Goal: Information Seeking & Learning: Learn about a topic

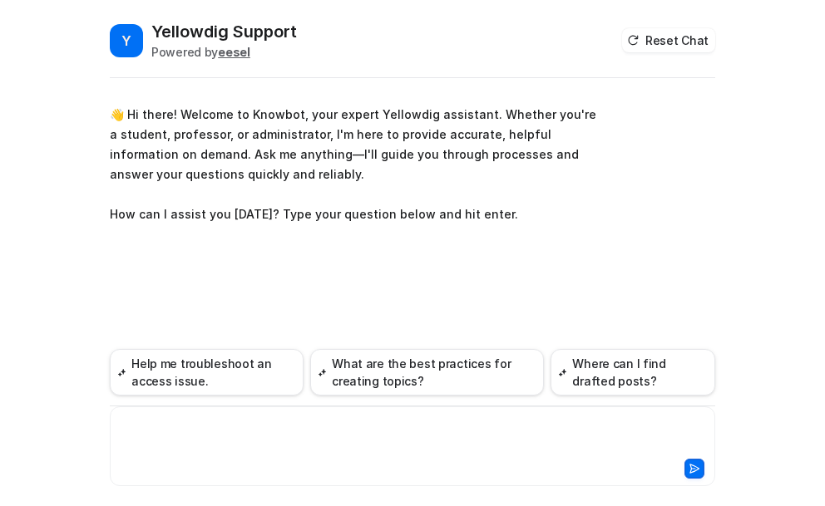
click at [160, 423] on div at bounding box center [412, 436] width 597 height 38
paste div
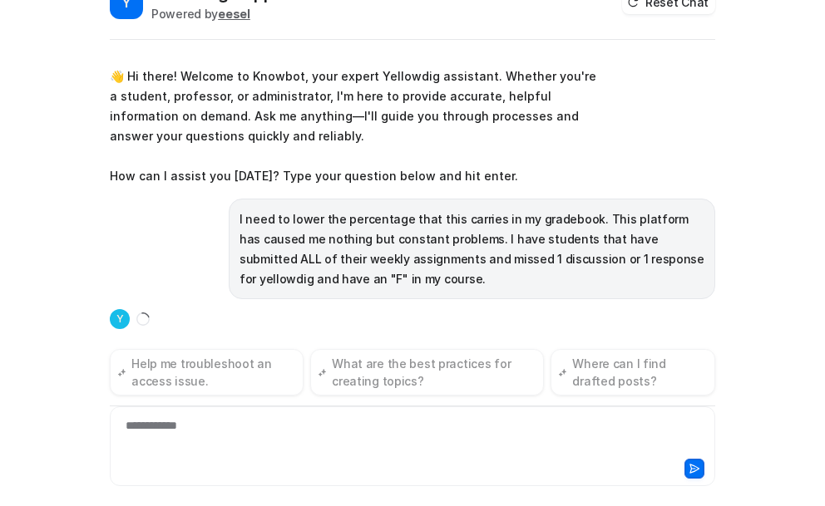
scroll to position [45, 0]
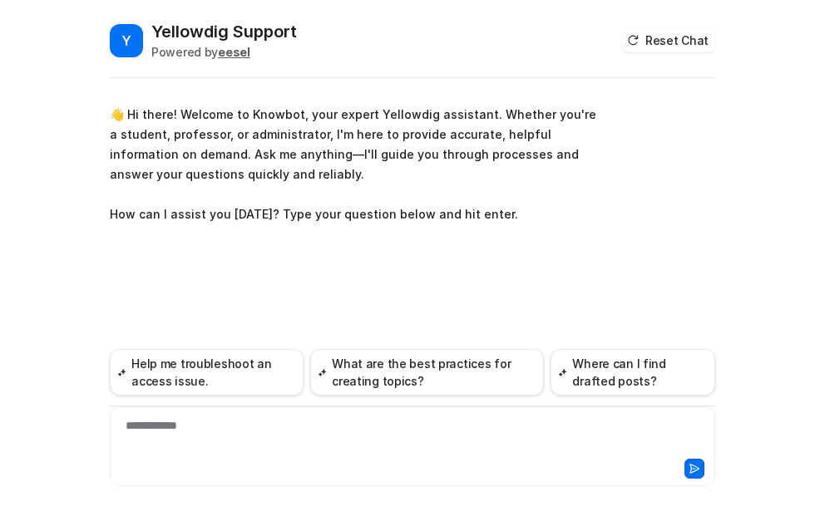
click at [143, 428] on div "**********" at bounding box center [412, 436] width 597 height 38
paste div
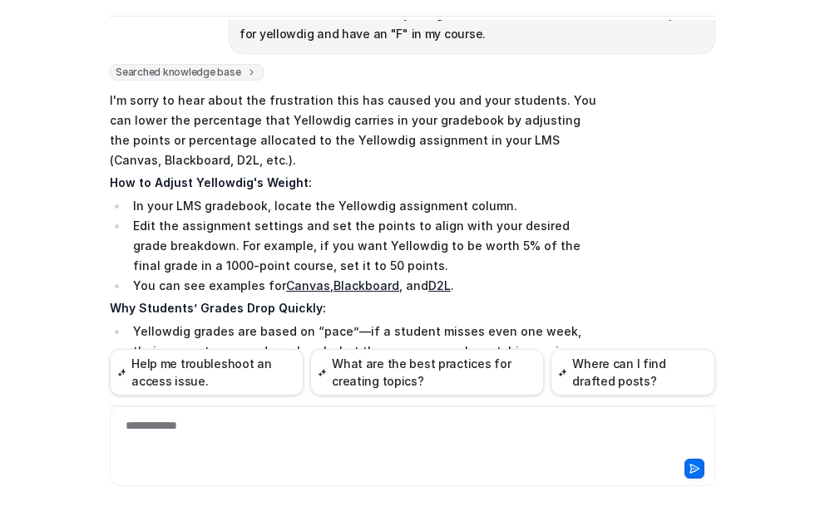
scroll to position [56, 0]
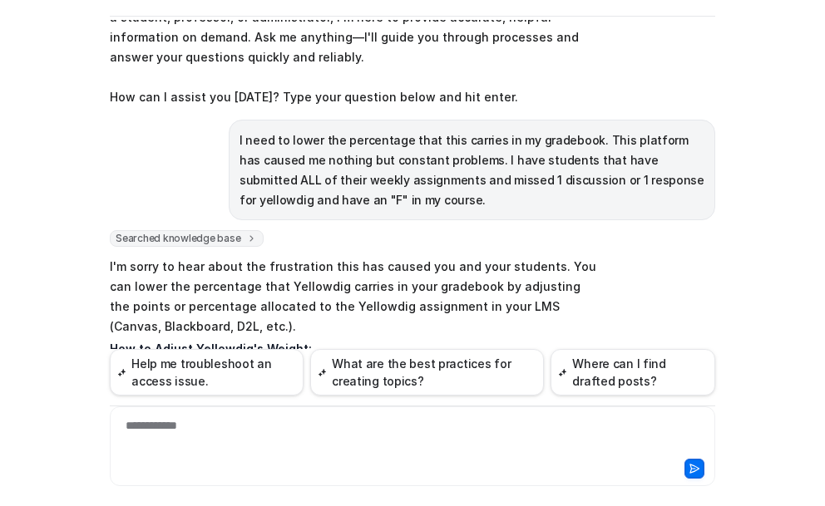
click at [172, 422] on div "**********" at bounding box center [412, 436] width 597 height 38
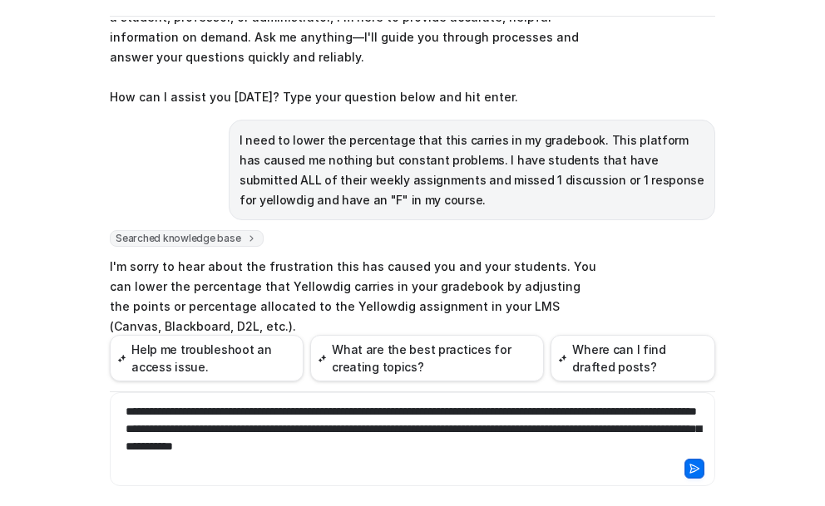
drag, startPoint x: 452, startPoint y: 412, endPoint x: 459, endPoint y: 422, distance: 12.0
click at [452, 412] on div "**********" at bounding box center [412, 429] width 597 height 52
click at [453, 410] on div "**********" at bounding box center [412, 429] width 597 height 52
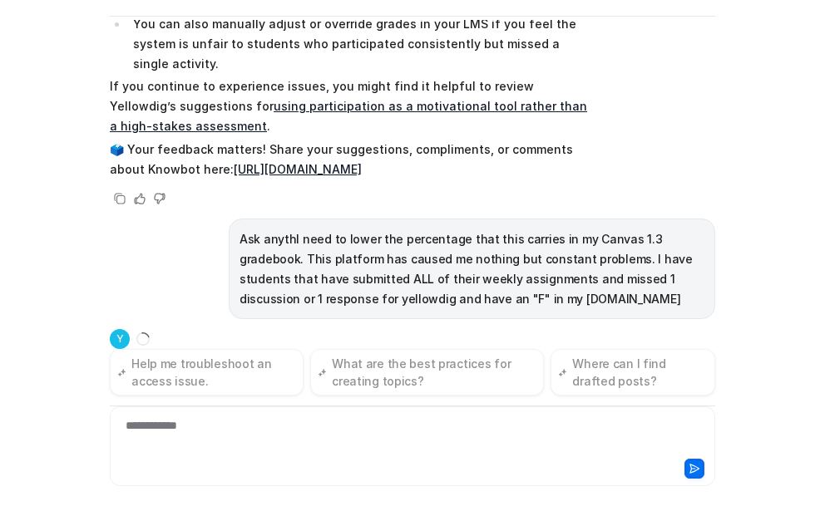
scroll to position [722, 0]
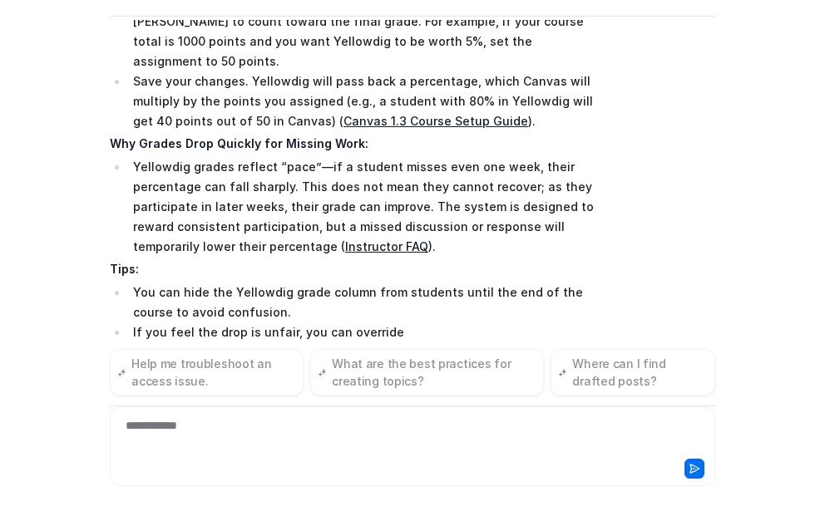
click at [202, 426] on div "**********" at bounding box center [412, 436] width 597 height 38
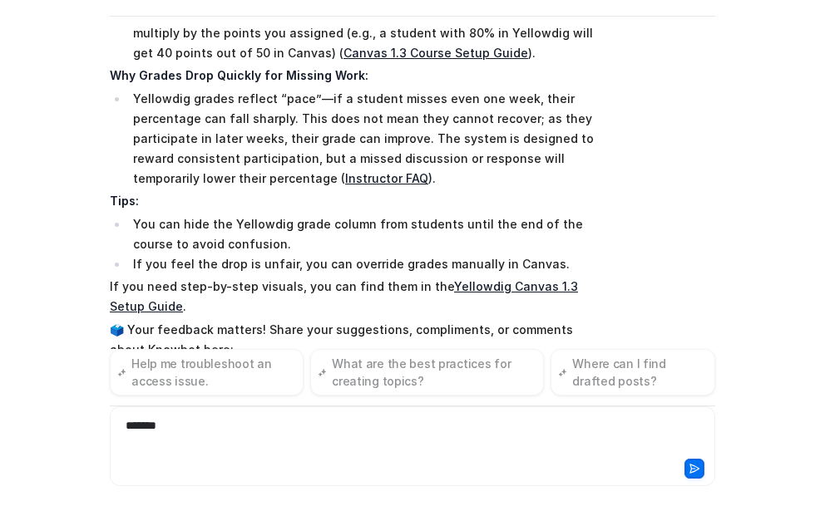
scroll to position [1253, 0]
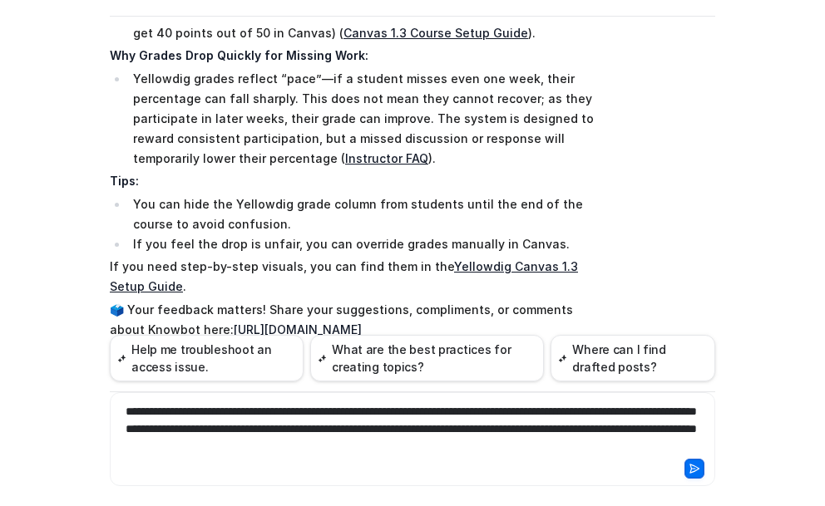
click at [397, 412] on div "**********" at bounding box center [412, 429] width 597 height 52
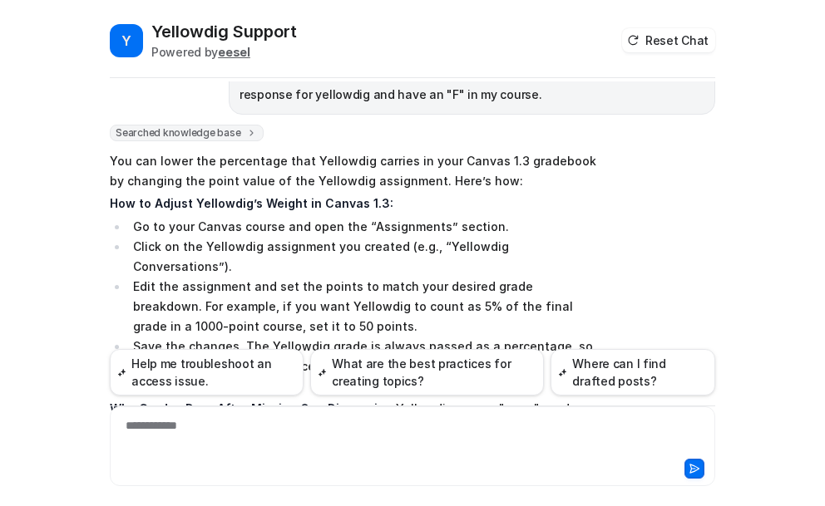
scroll to position [1762, 0]
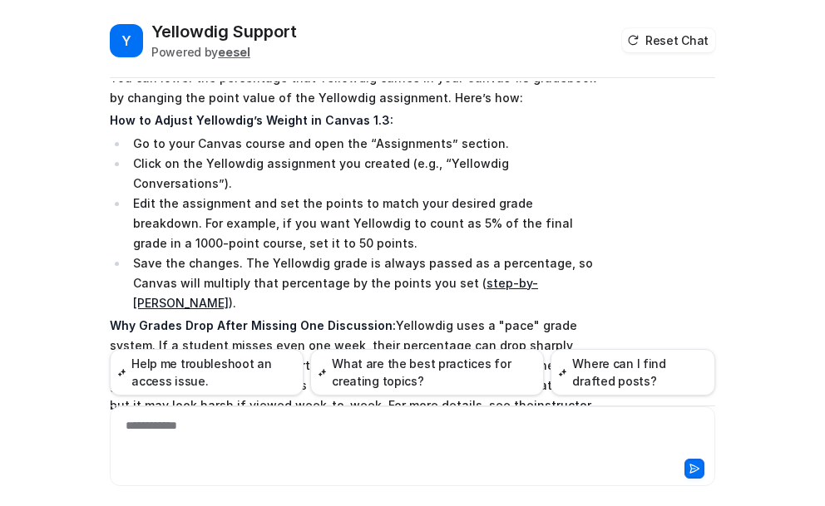
click at [495, 276] on link "step-by-step guide" at bounding box center [335, 293] width 405 height 34
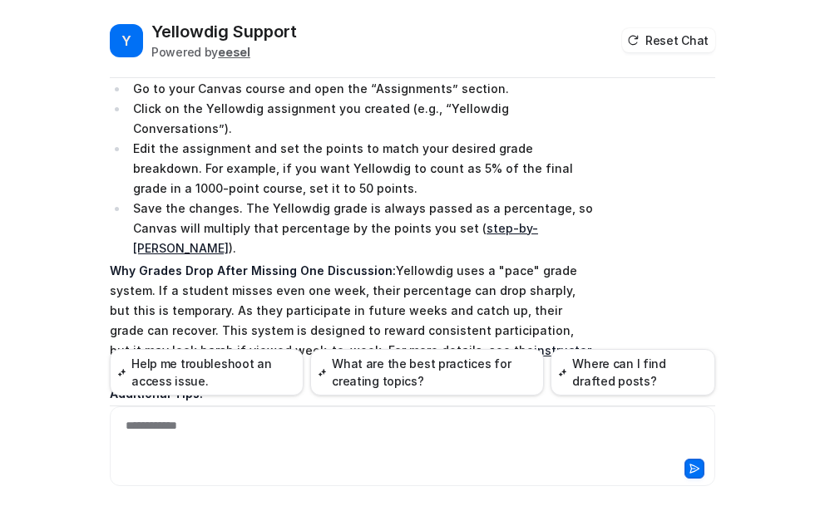
scroll to position [1846, 0]
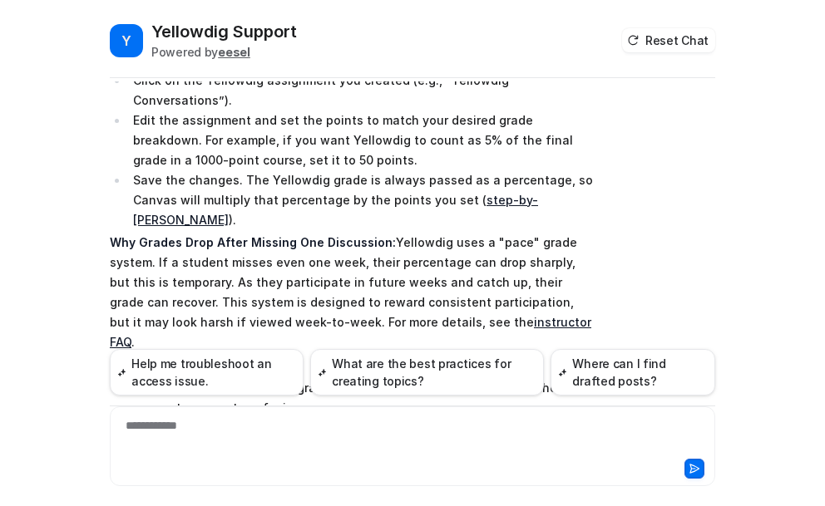
click at [410, 315] on link "instructor FAQ" at bounding box center [350, 332] width 481 height 34
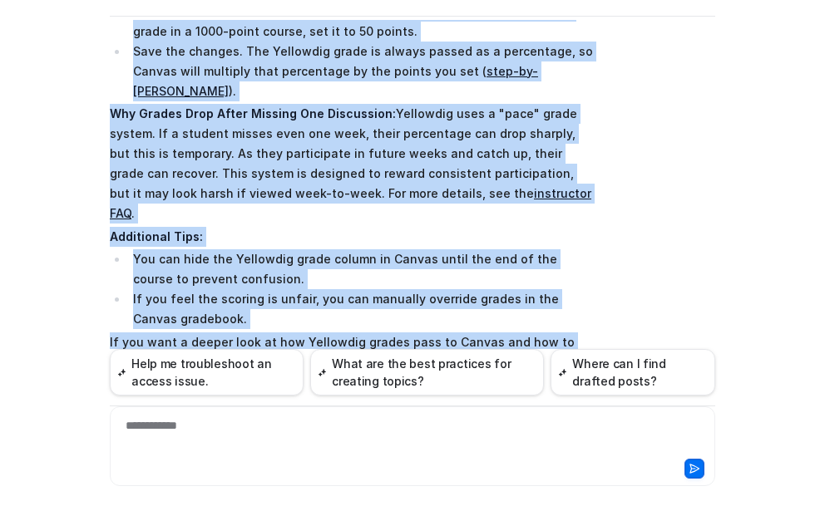
scroll to position [1929, 0]
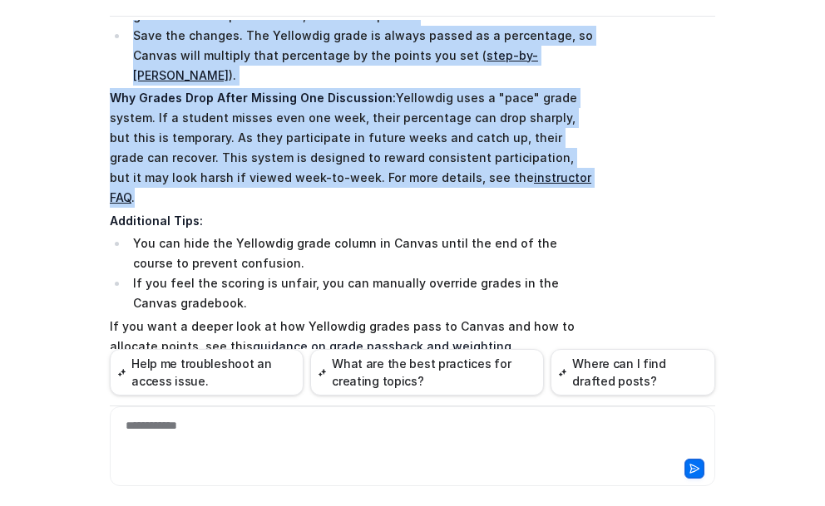
drag, startPoint x: 105, startPoint y: 58, endPoint x: 456, endPoint y: 98, distance: 353.9
click at [456, 98] on span "You can lower the percentage that Yellowdig carries in your Canvas 1.3 gradeboo…" at bounding box center [353, 119] width 486 height 565
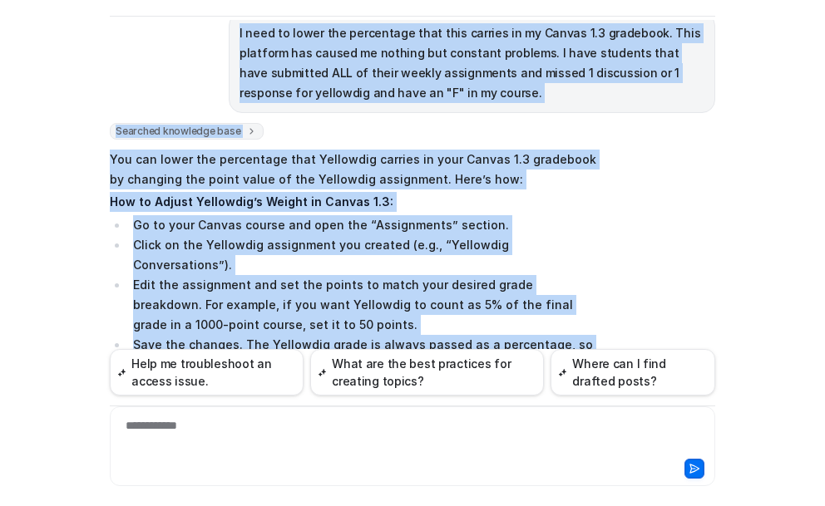
scroll to position [1580, 0]
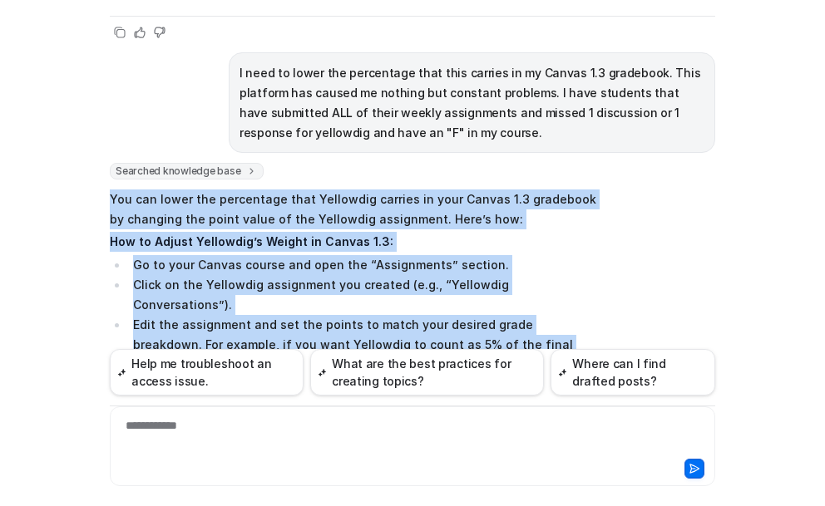
drag, startPoint x: 243, startPoint y: 165, endPoint x: 100, endPoint y: 164, distance: 143.0
click at [100, 164] on div "Y Yellowdig Support Powered by eesel Reset Chat 👋 Hi there! Welcome to Knowbot,…" at bounding box center [412, 201] width 632 height 486
copy span "You can lower the percentage that Yellowdig carries in your Canvas 1.3 gradeboo…"
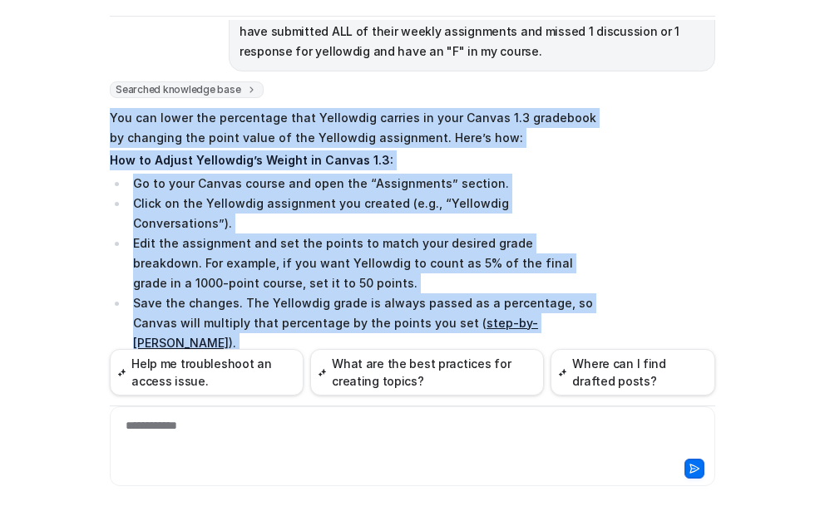
scroll to position [1663, 0]
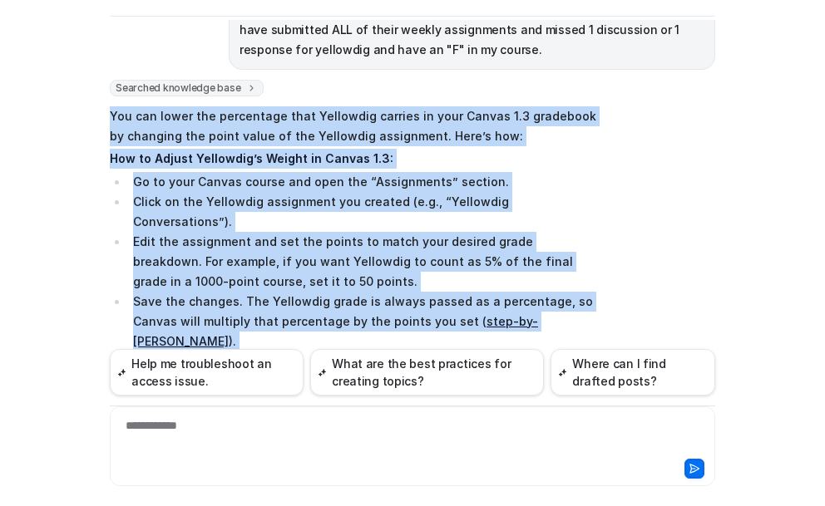
click at [658, 169] on div "Searched knowledge base search_queries : [ "lower percentage Yellowdig Canvas 1…" at bounding box center [412, 387] width 605 height 615
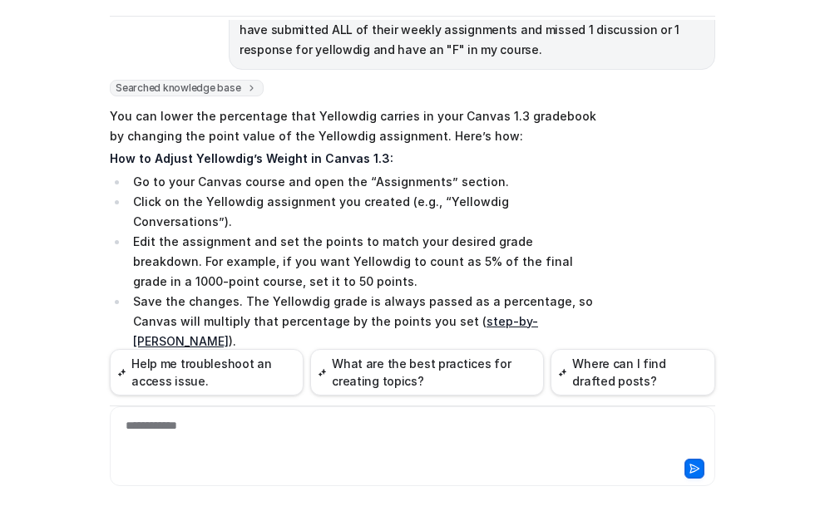
click at [495, 314] on link "step-by-step guide" at bounding box center [335, 331] width 405 height 34
click at [500, 314] on link "step-by-step guide" at bounding box center [335, 331] width 405 height 34
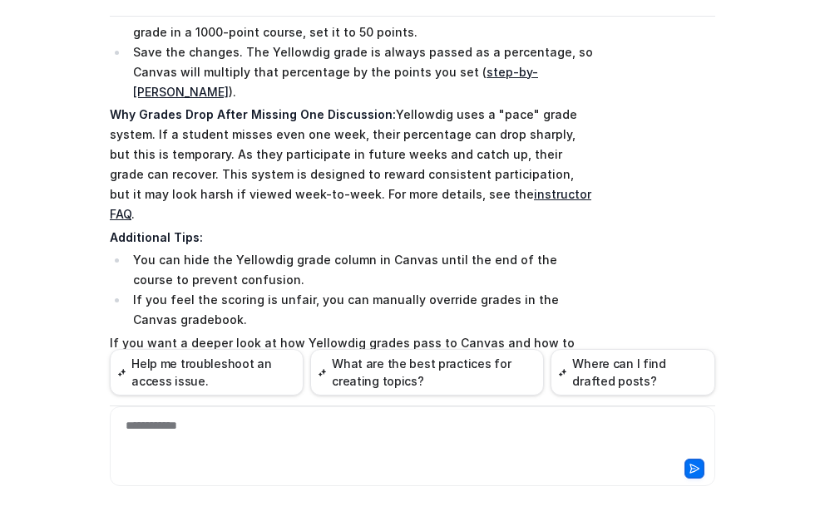
scroll to position [1829, 0]
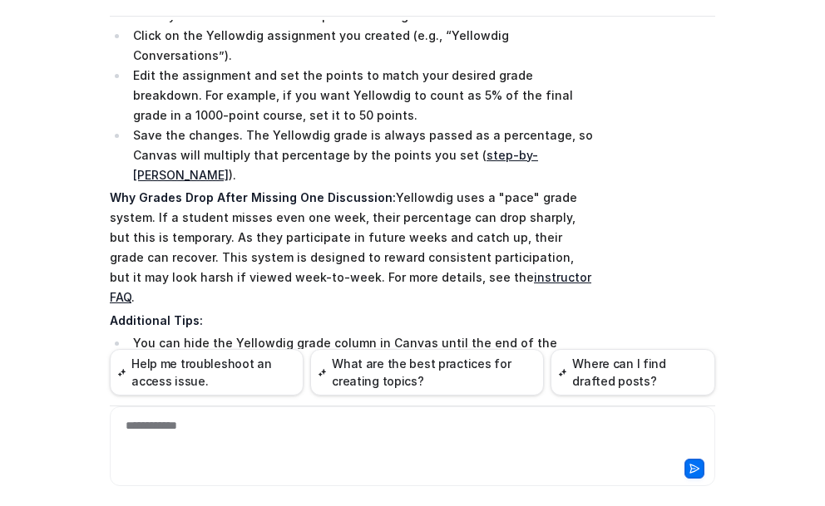
click at [402, 270] on link "instructor FAQ" at bounding box center [350, 287] width 481 height 34
click at [499, 148] on link "step-by-step guide" at bounding box center [335, 165] width 405 height 34
